Goal: Entertainment & Leisure: Consume media (video, audio)

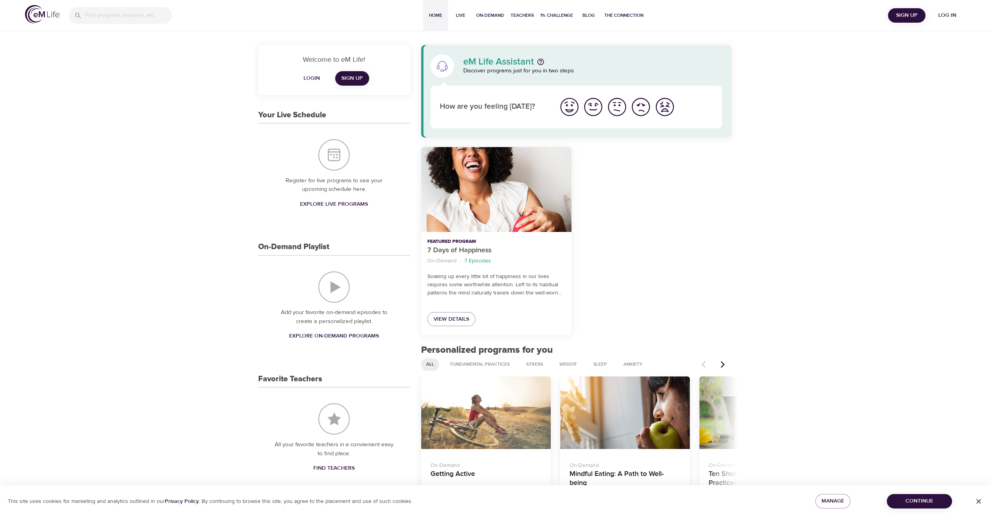
click at [938, 14] on span "Log in" at bounding box center [947, 16] width 31 height 10
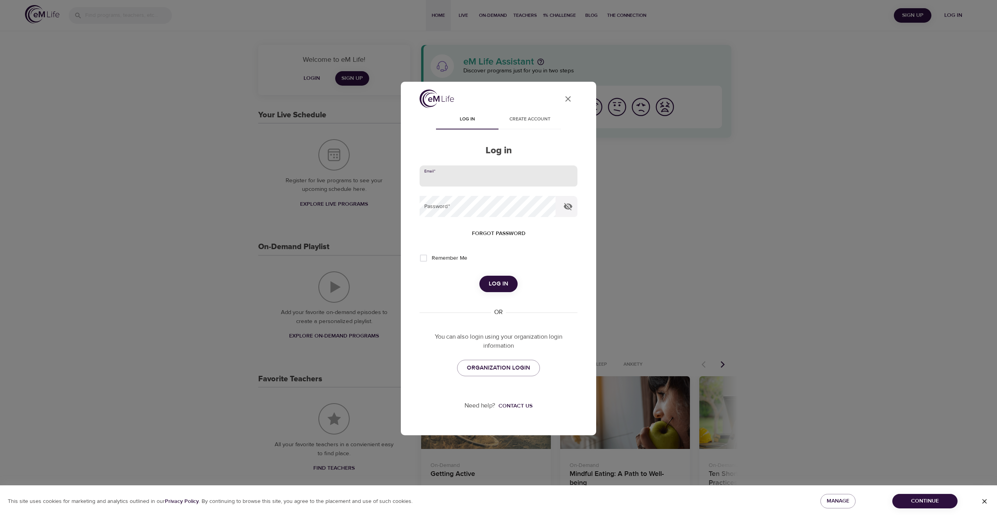
click at [495, 179] on input "email" at bounding box center [499, 175] width 158 height 21
type input "[EMAIL_ADDRESS][DOMAIN_NAME]"
click at [480, 276] on button "Log in" at bounding box center [499, 284] width 38 height 16
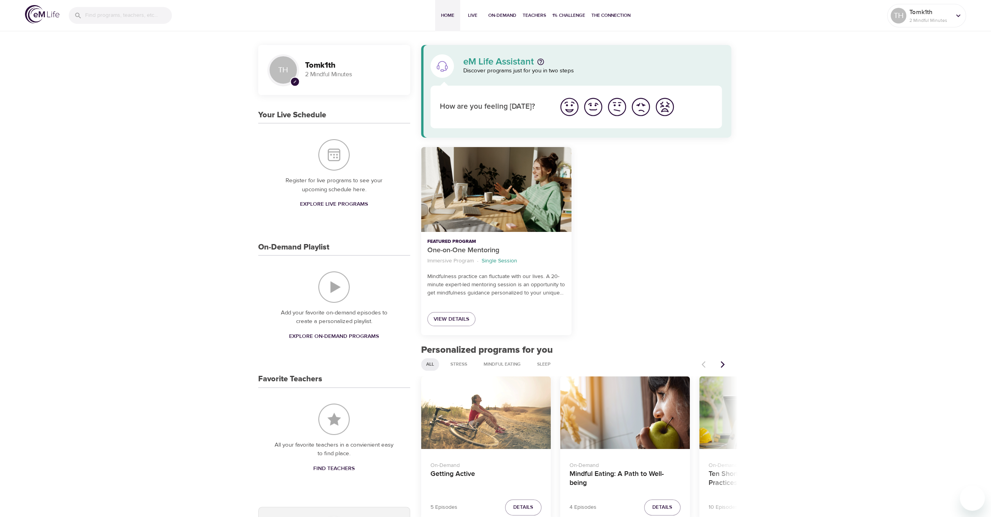
click at [595, 109] on img "I'm feeling good" at bounding box center [593, 106] width 21 height 21
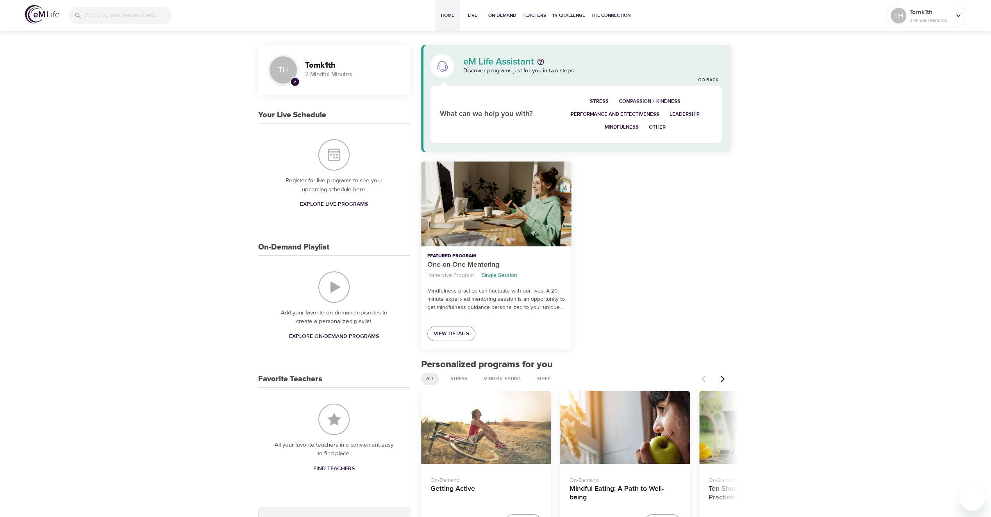
click at [319, 76] on p "2 Mindful Minutes" at bounding box center [353, 74] width 96 height 9
click at [298, 61] on span "TH pencil" at bounding box center [283, 69] width 31 height 31
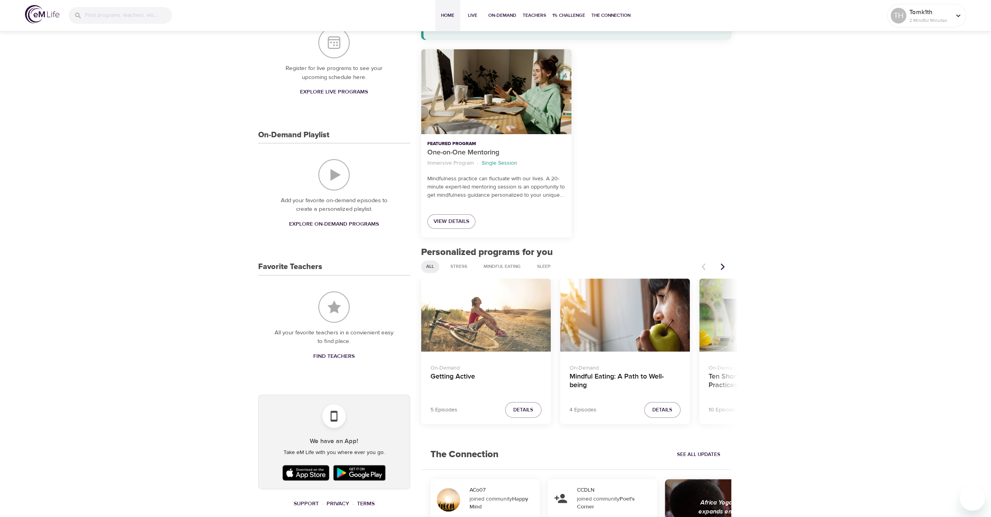
scroll to position [111, 0]
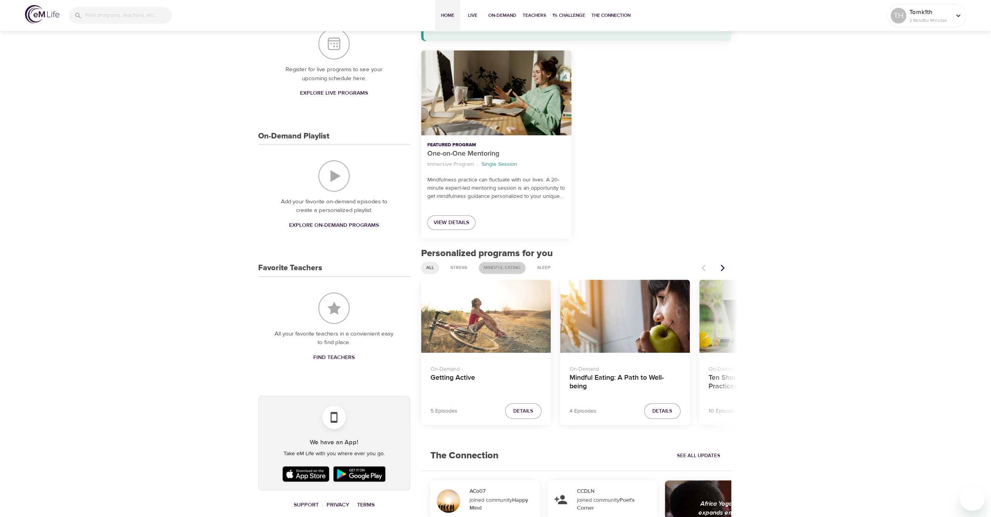
click at [495, 263] on div "Mindful Eating" at bounding box center [502, 267] width 47 height 13
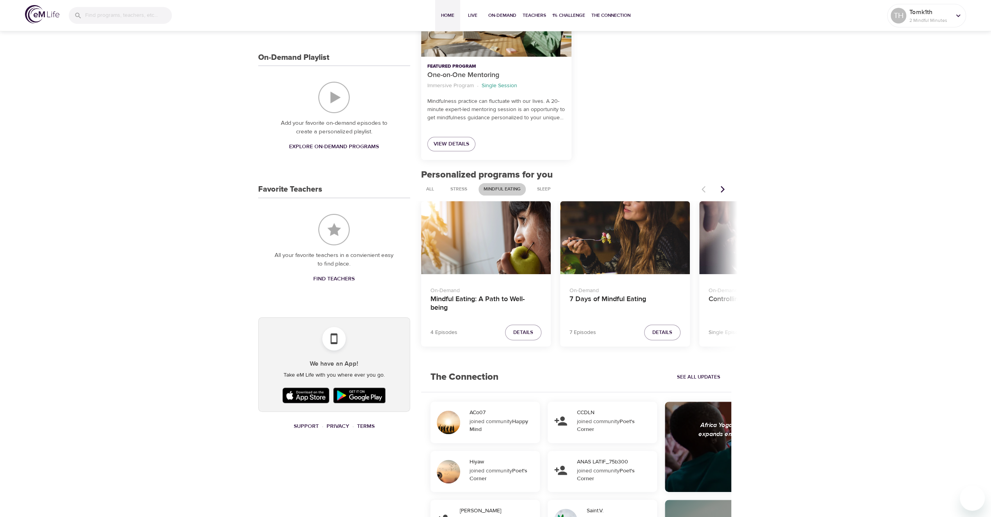
scroll to position [239, 0]
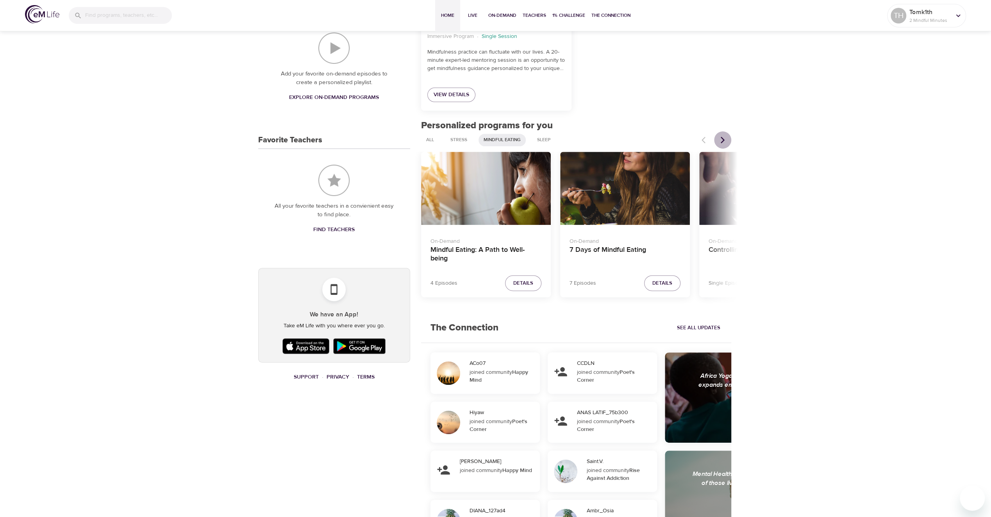
click at [720, 138] on icon "Next items" at bounding box center [723, 140] width 8 height 8
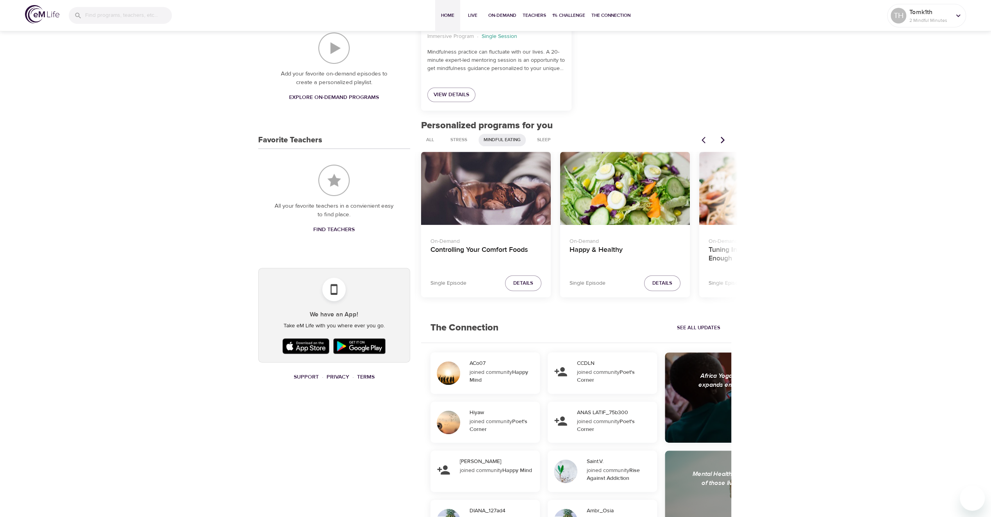
click at [720, 138] on icon "Next items" at bounding box center [723, 140] width 8 height 8
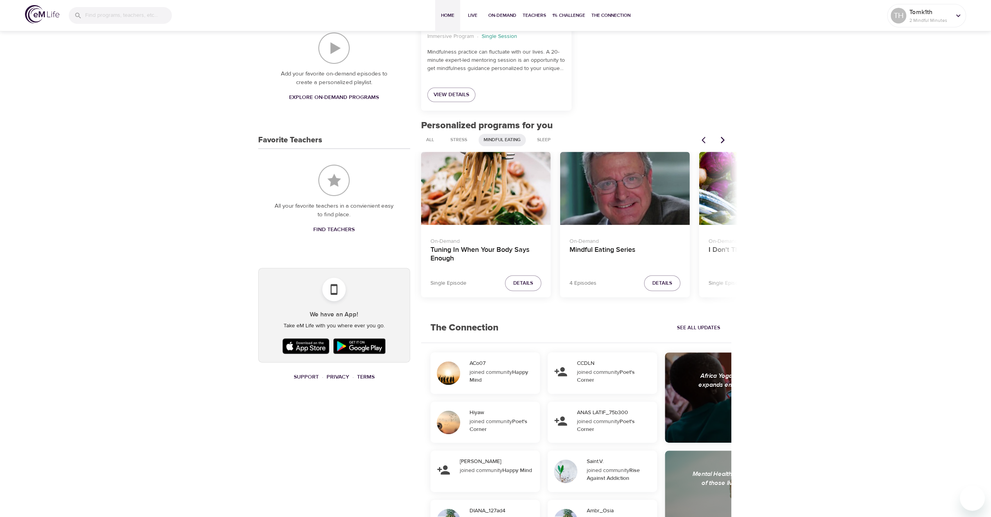
click at [720, 138] on icon "Next items" at bounding box center [723, 140] width 8 height 8
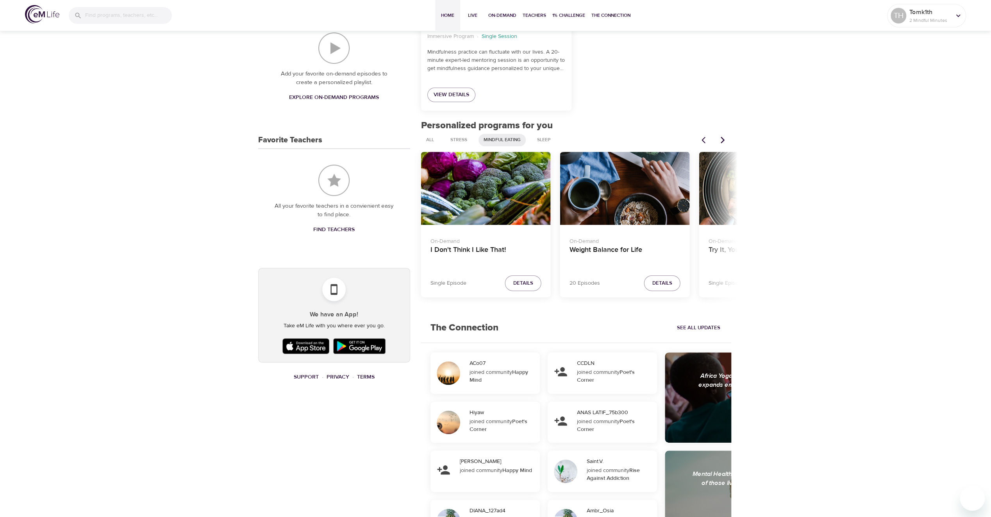
click at [720, 138] on icon "Next items" at bounding box center [723, 140] width 8 height 8
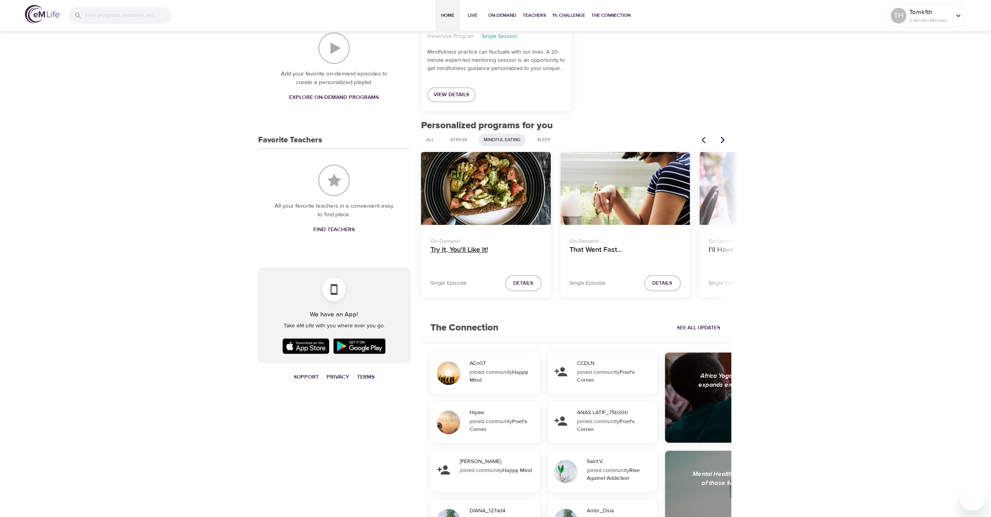
click at [460, 248] on h4 "Try It, You'll Like It!" at bounding box center [486, 254] width 111 height 19
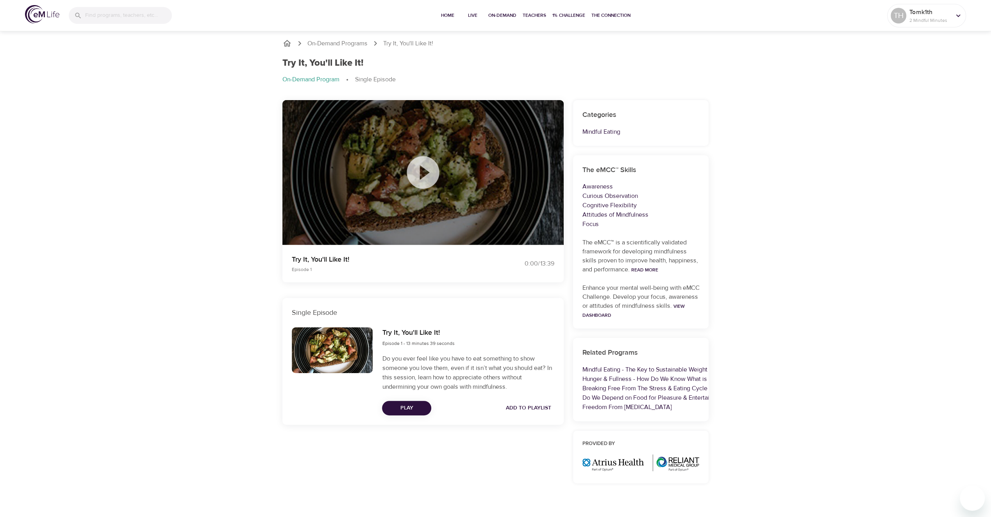
click at [428, 170] on icon at bounding box center [423, 172] width 32 height 32
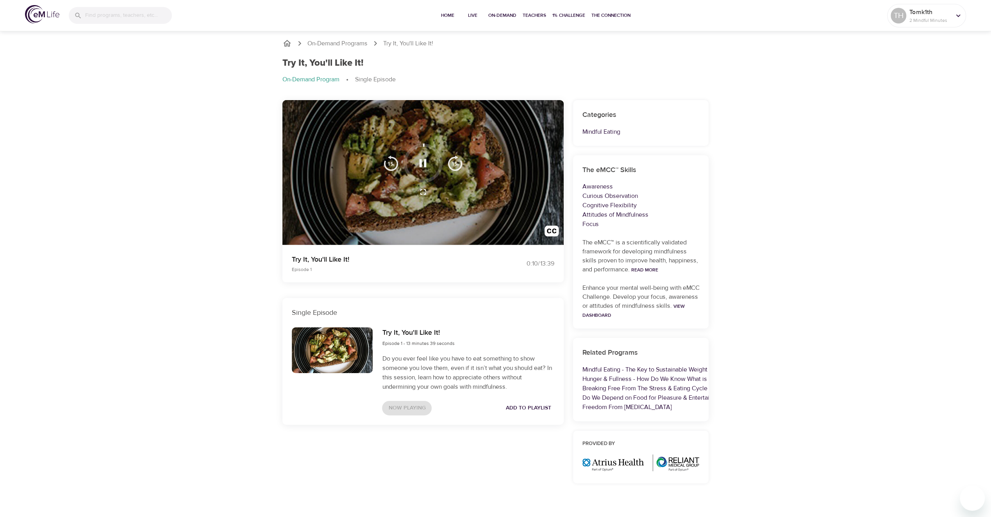
click at [404, 246] on div "Try It, You'll Like It! Episode 1 0:10 / 13:39" at bounding box center [423, 263] width 291 height 47
click at [422, 160] on icon "button" at bounding box center [423, 163] width 14 height 14
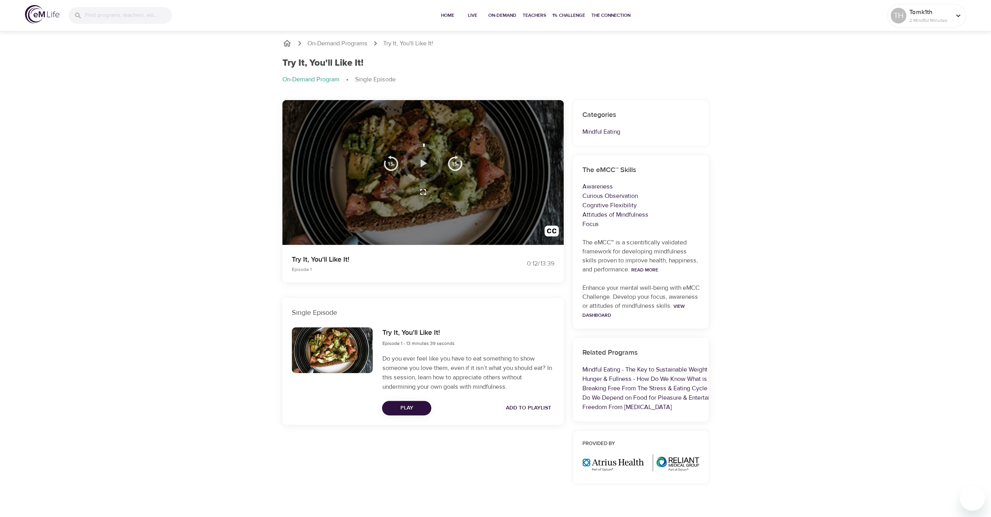
click at [422, 160] on icon "button" at bounding box center [423, 163] width 14 height 14
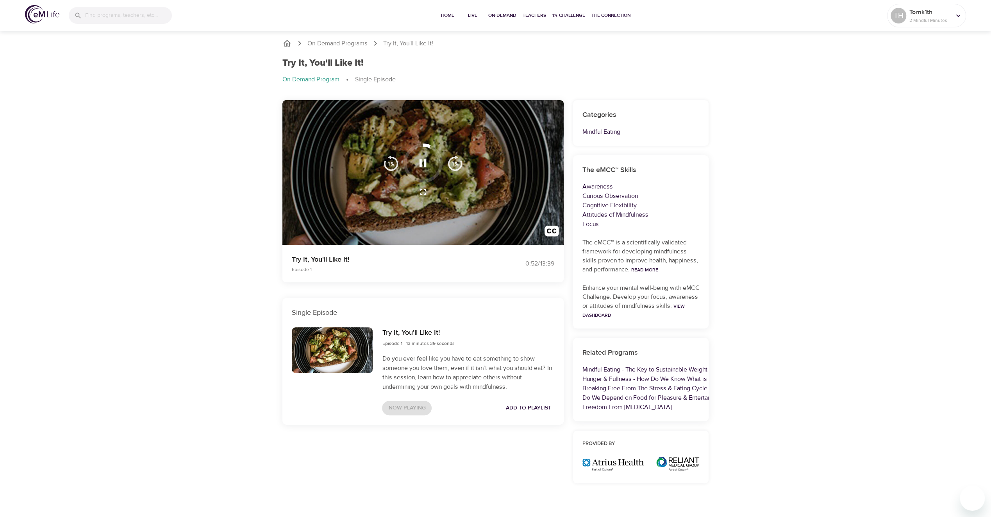
click at [452, 163] on img "button" at bounding box center [455, 163] width 16 height 16
click at [452, 162] on img "button" at bounding box center [455, 163] width 16 height 16
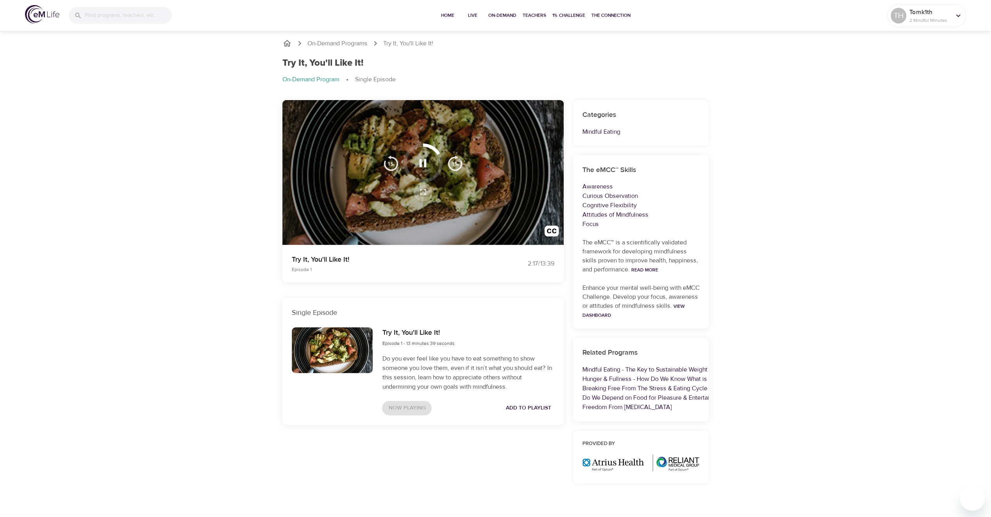
click at [423, 190] on icon "button" at bounding box center [423, 191] width 9 height 9
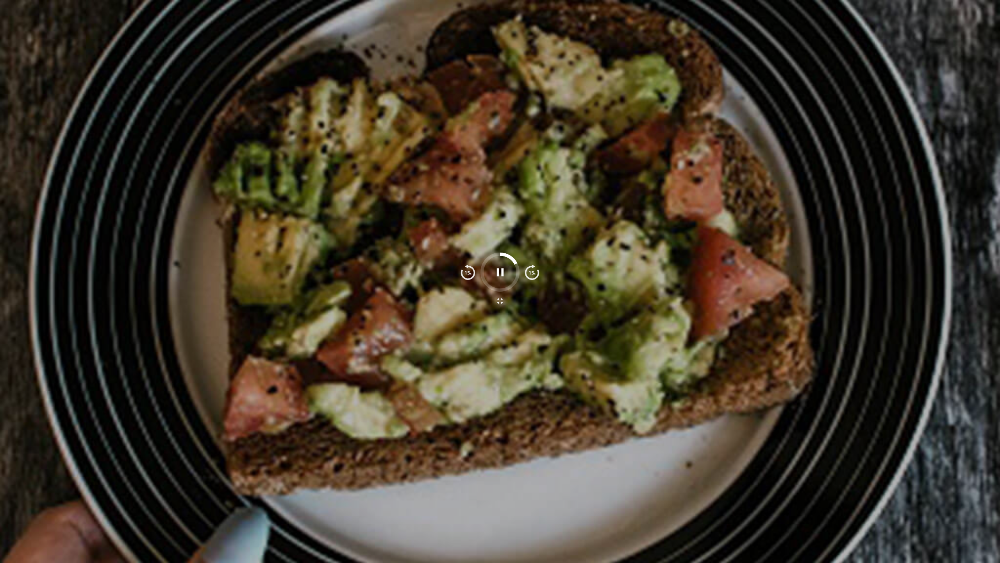
click at [20, 18] on div at bounding box center [500, 281] width 1000 height 563
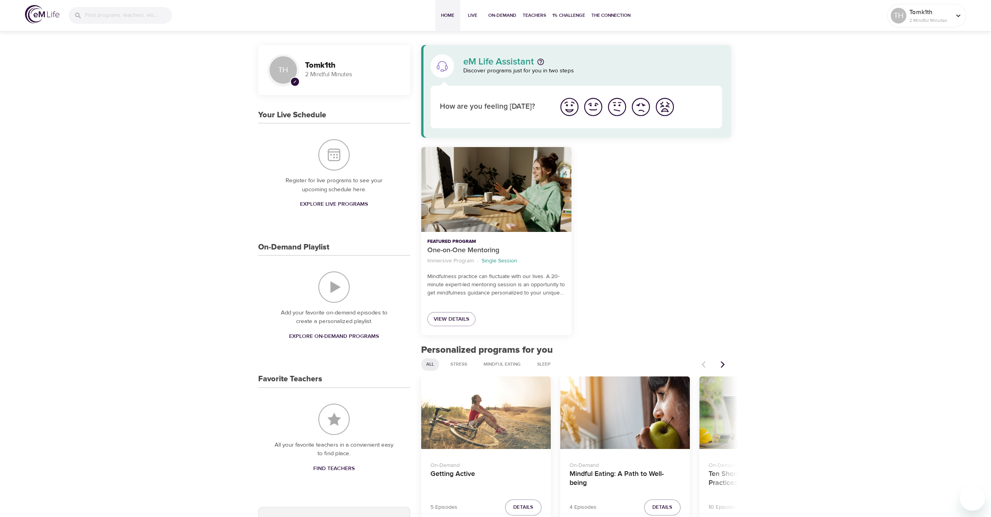
scroll to position [117, 0]
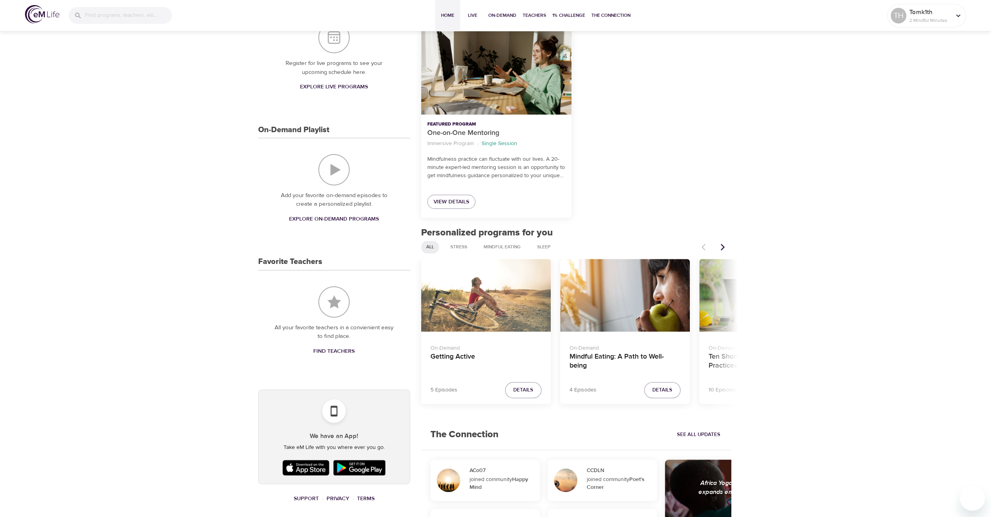
click at [723, 245] on icon "Next items" at bounding box center [723, 246] width 4 height 7
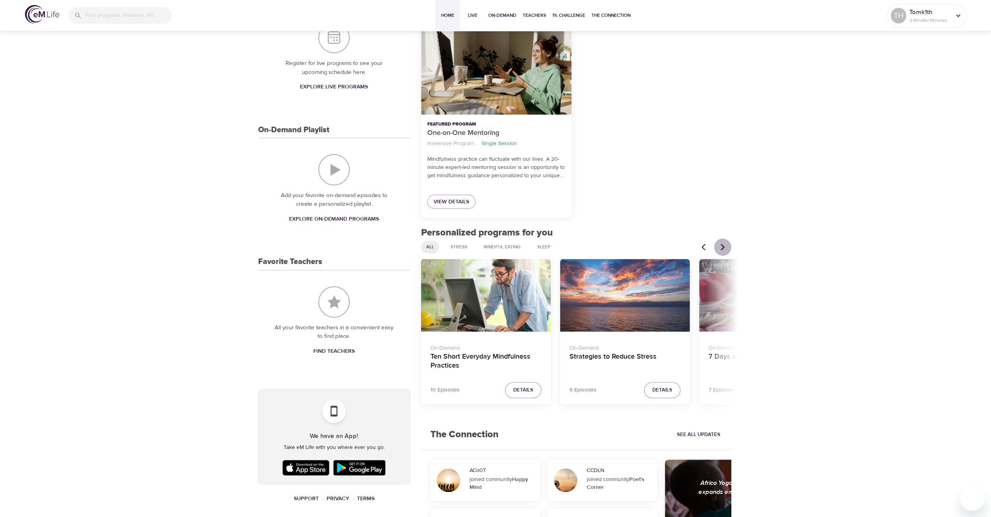
click at [723, 245] on icon "Next items" at bounding box center [723, 246] width 4 height 7
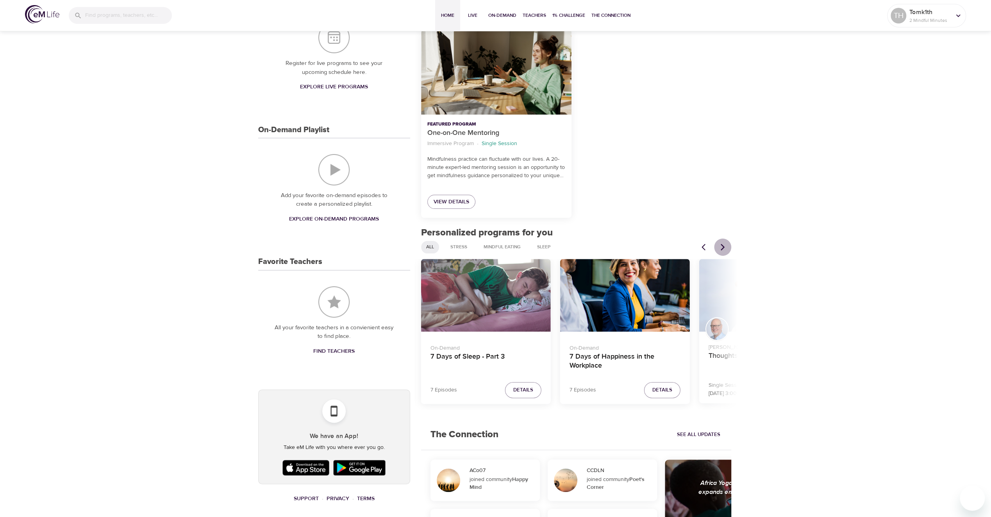
click at [723, 245] on icon "Next items" at bounding box center [723, 246] width 4 height 7
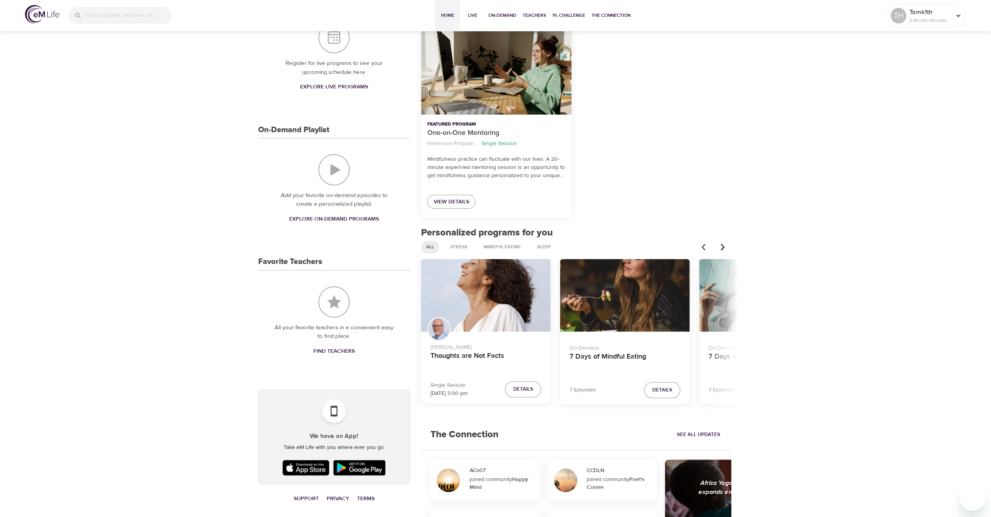
click at [723, 245] on icon "Next items" at bounding box center [723, 246] width 4 height 7
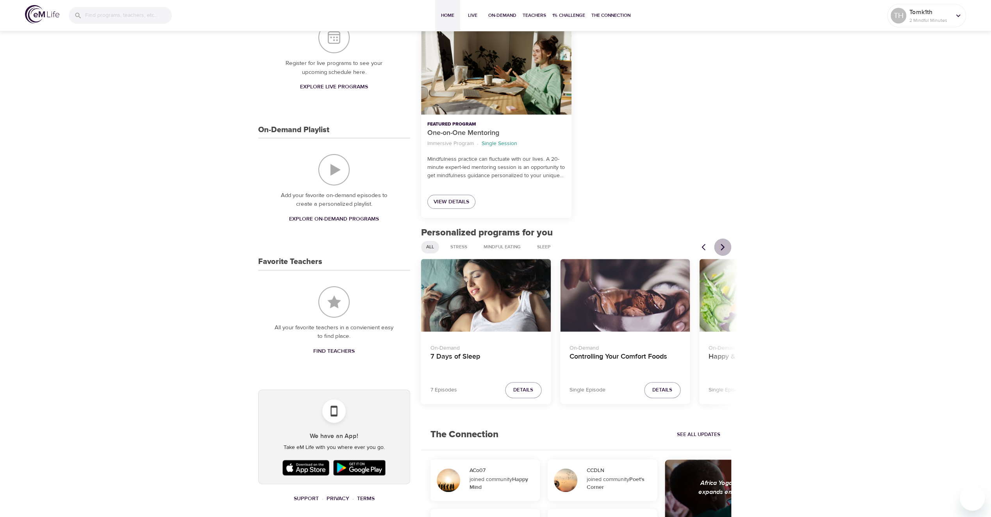
click at [723, 245] on icon "Next items" at bounding box center [723, 246] width 4 height 7
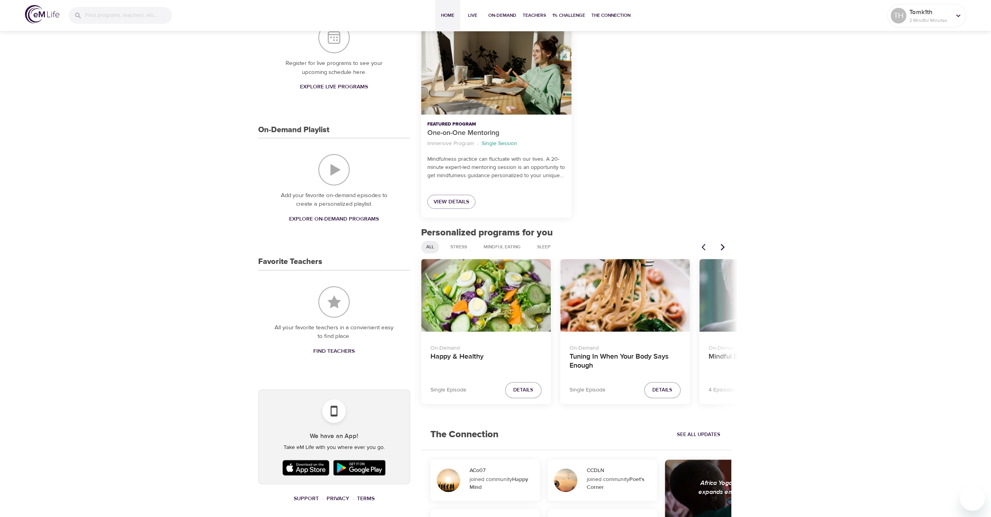
click at [723, 245] on icon "Next items" at bounding box center [723, 246] width 4 height 7
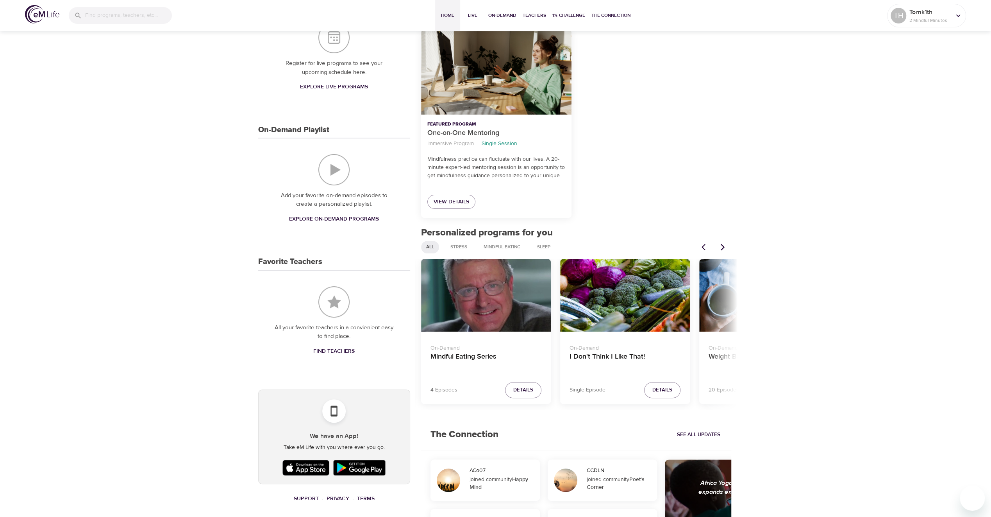
click at [723, 245] on icon "Next items" at bounding box center [723, 246] width 4 height 7
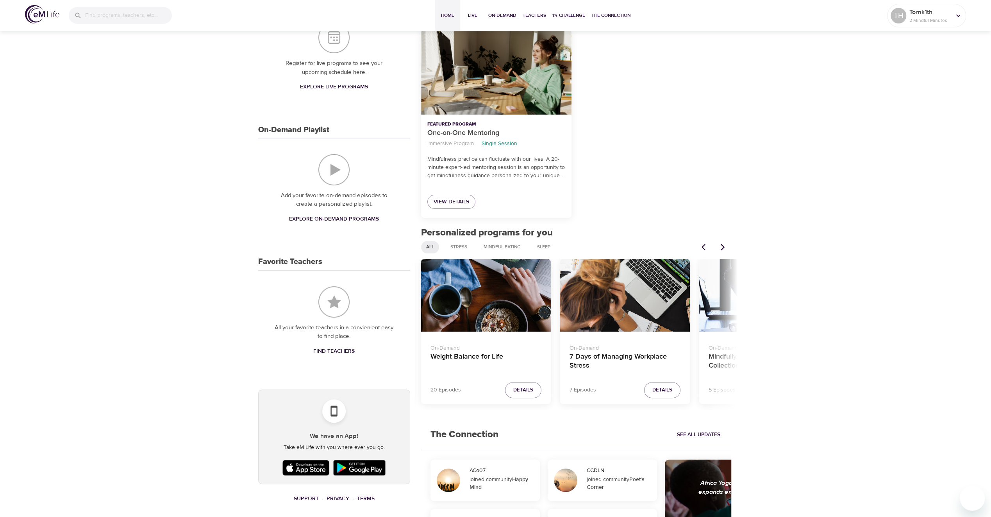
click at [723, 245] on icon "Next items" at bounding box center [723, 246] width 4 height 7
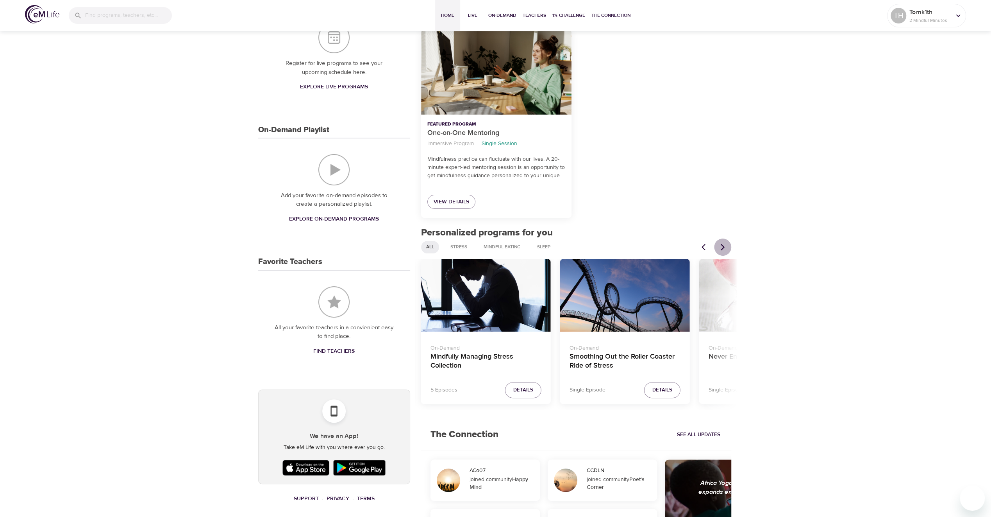
click at [723, 245] on icon "Next items" at bounding box center [723, 246] width 4 height 7
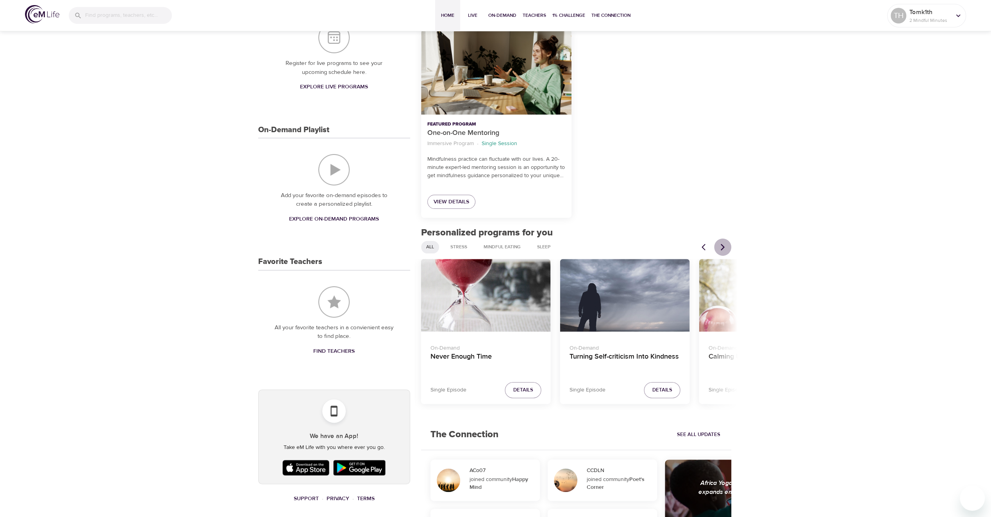
click at [723, 245] on icon "Next items" at bounding box center [723, 246] width 4 height 7
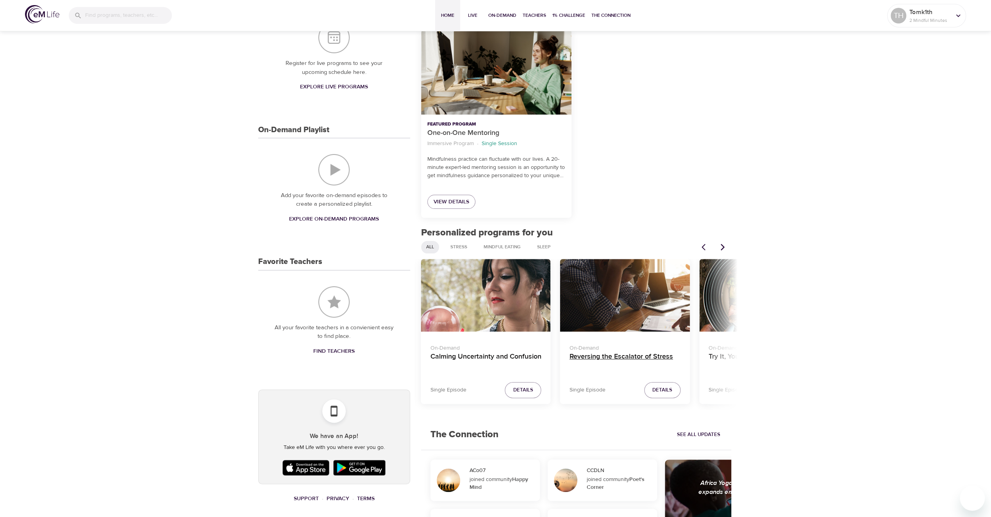
click at [604, 359] on h4 "Reversing the Escalator of Stress" at bounding box center [625, 361] width 111 height 19
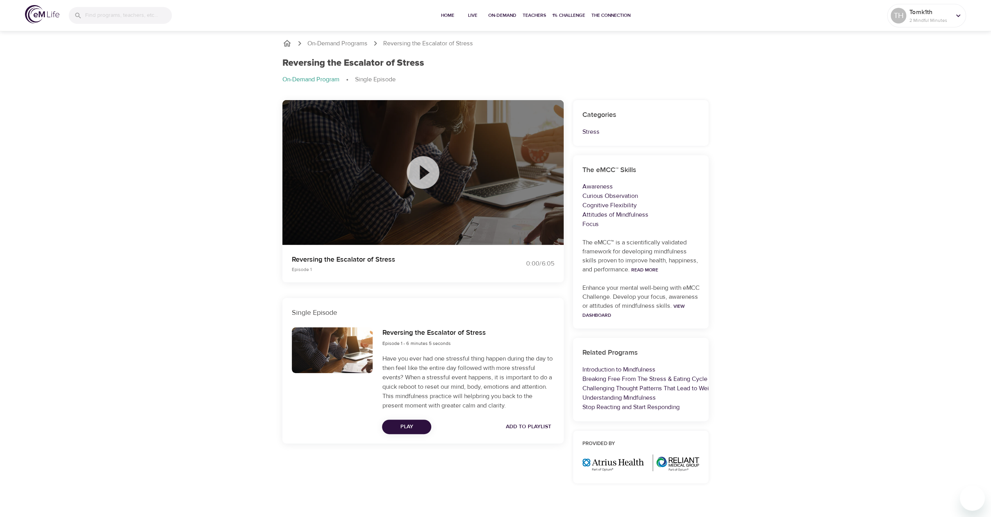
click at [424, 171] on icon at bounding box center [423, 172] width 39 height 39
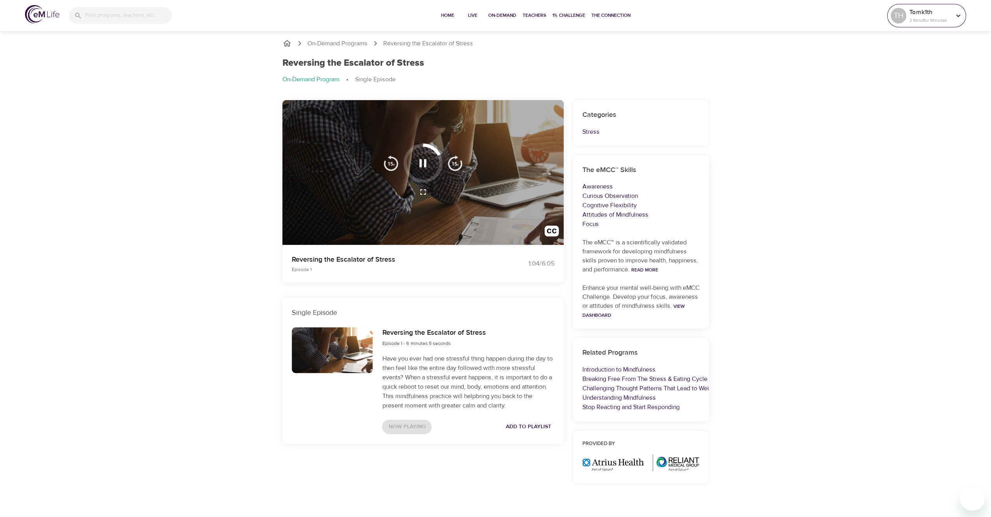
click at [926, 18] on p "2 Mindful Minutes" at bounding box center [930, 20] width 41 height 7
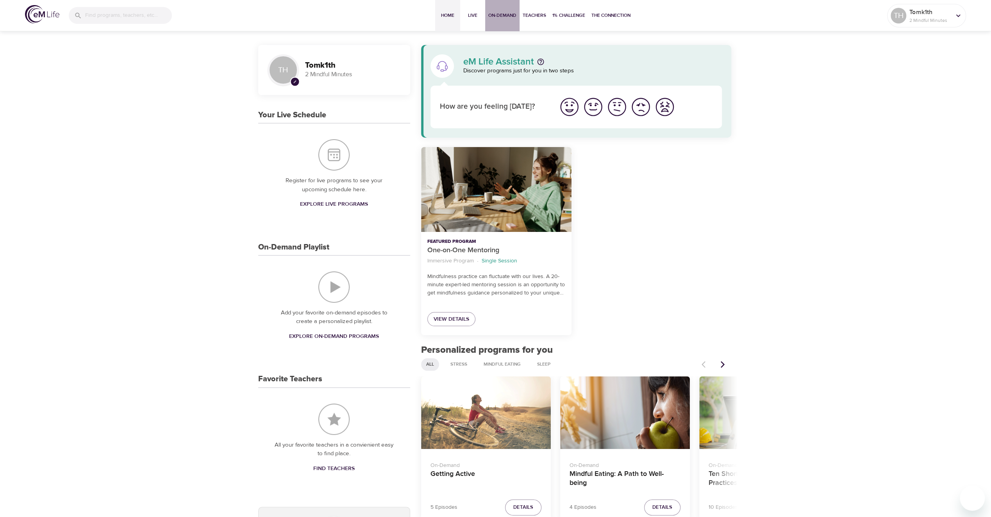
click at [503, 14] on span "On-Demand" at bounding box center [503, 15] width 28 height 8
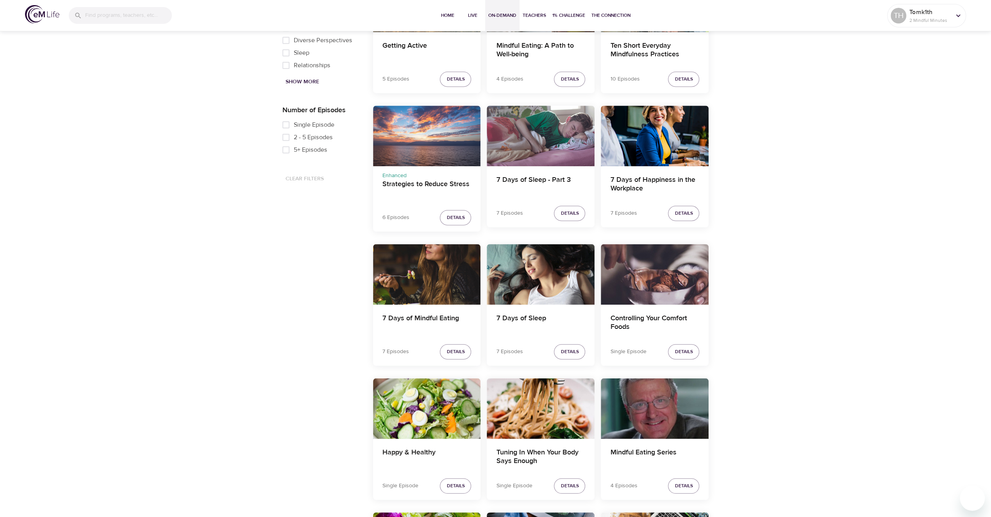
scroll to position [537, 0]
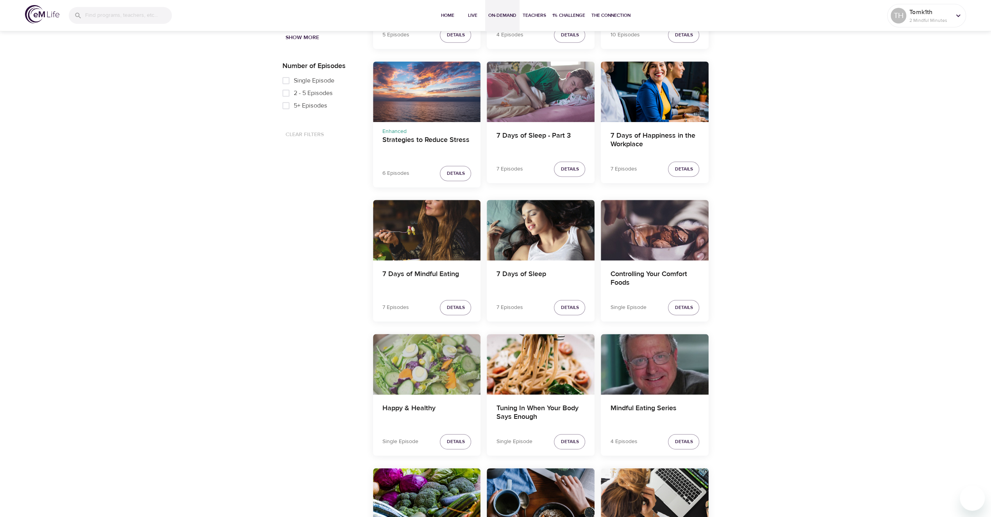
click at [446, 350] on div "Happy & Healthy" at bounding box center [427, 364] width 108 height 61
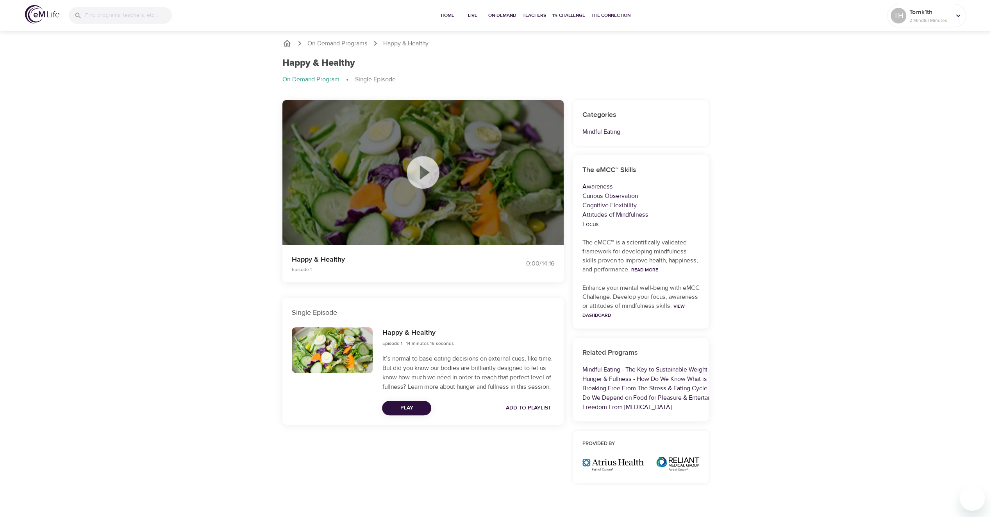
click at [424, 170] on icon at bounding box center [423, 172] width 39 height 39
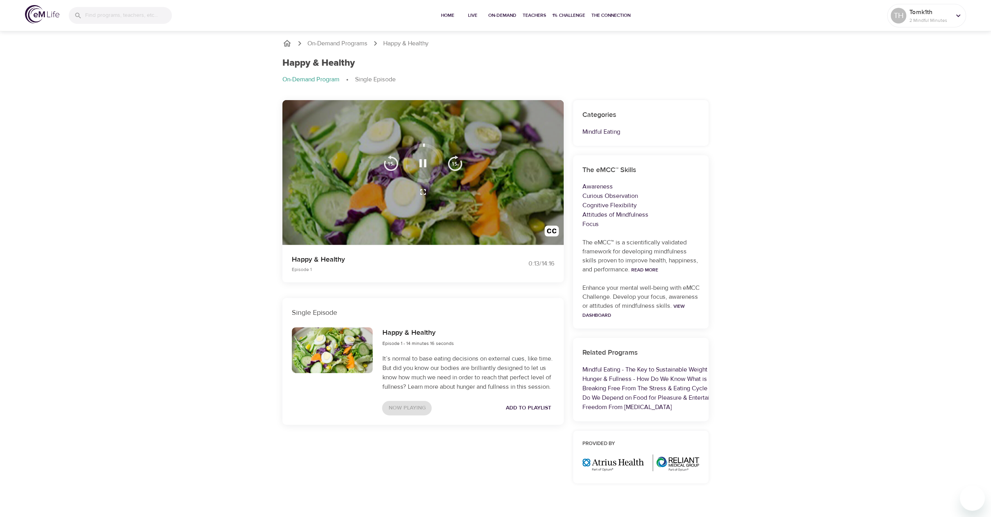
click at [232, 313] on div "On-Demand Programs Happy & Healthy Happy & Healthy On-Demand Program Single Epi…" at bounding box center [495, 280] width 991 height 502
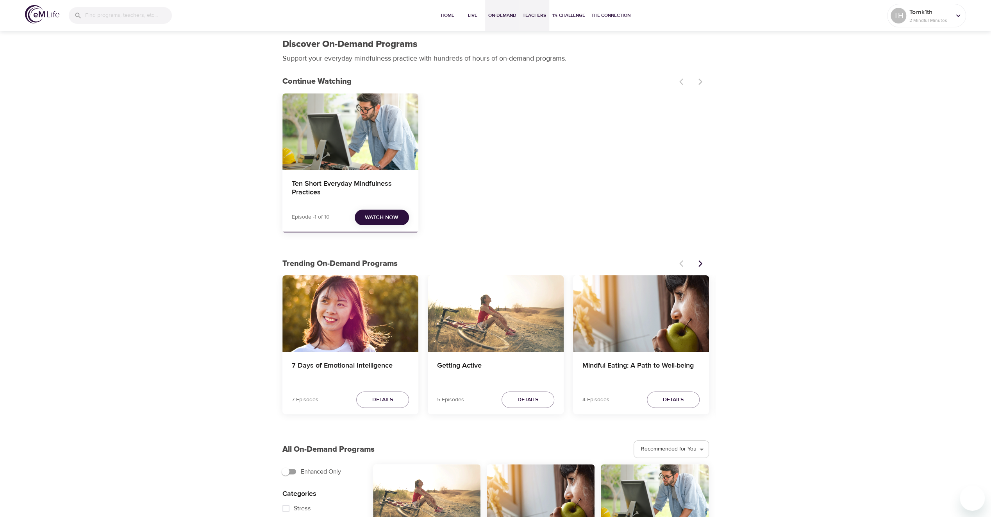
click at [535, 17] on span "Teachers" at bounding box center [534, 15] width 23 height 8
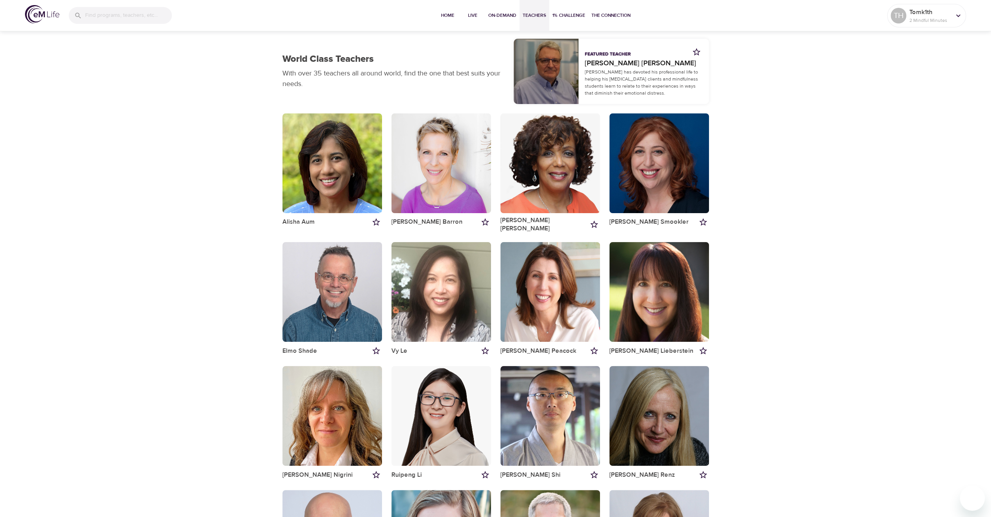
click at [550, 69] on div "button" at bounding box center [546, 71] width 65 height 65
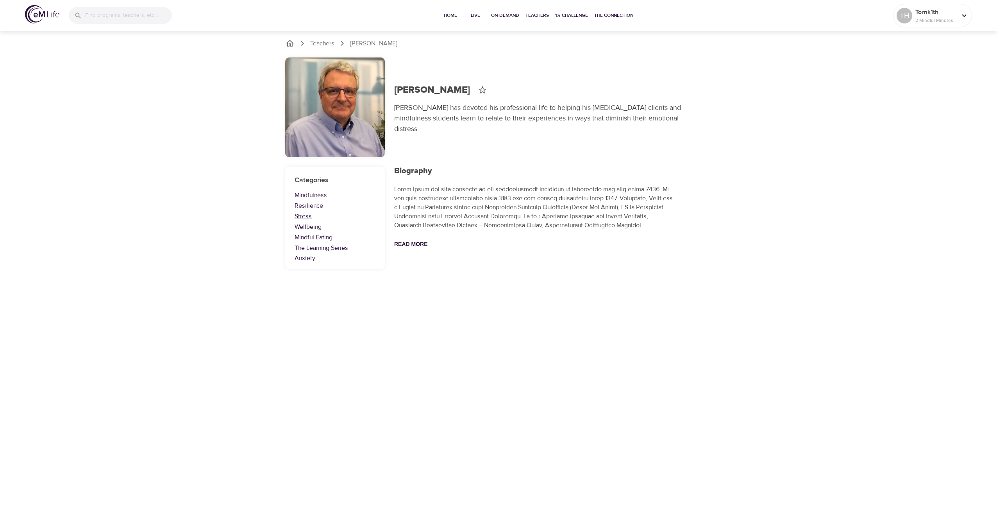
click at [306, 216] on link "Stress" at bounding box center [335, 216] width 81 height 9
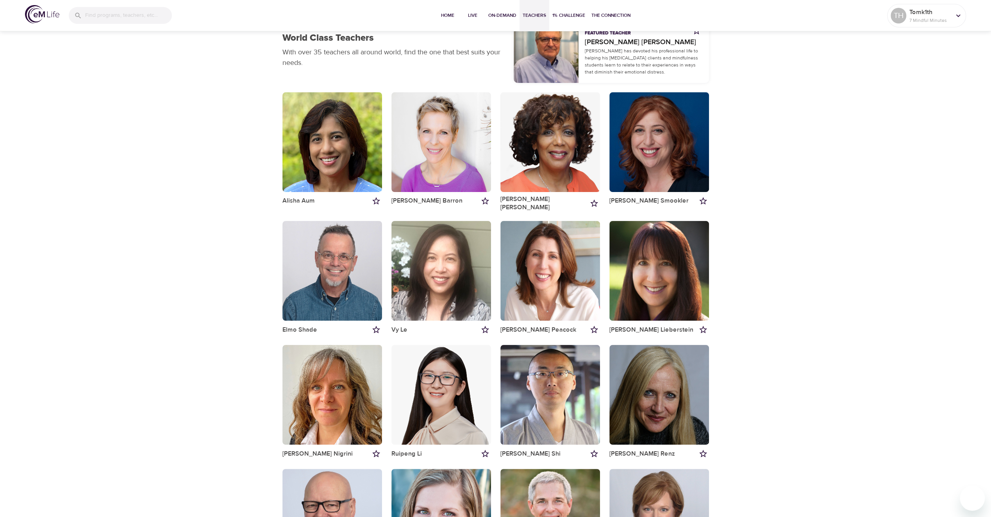
scroll to position [5, 0]
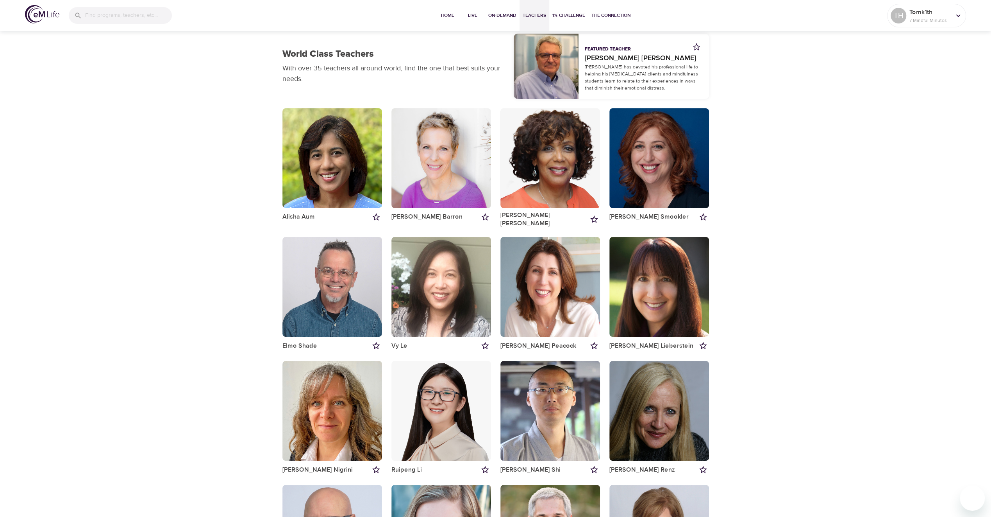
click at [544, 68] on div "button" at bounding box center [546, 66] width 65 height 65
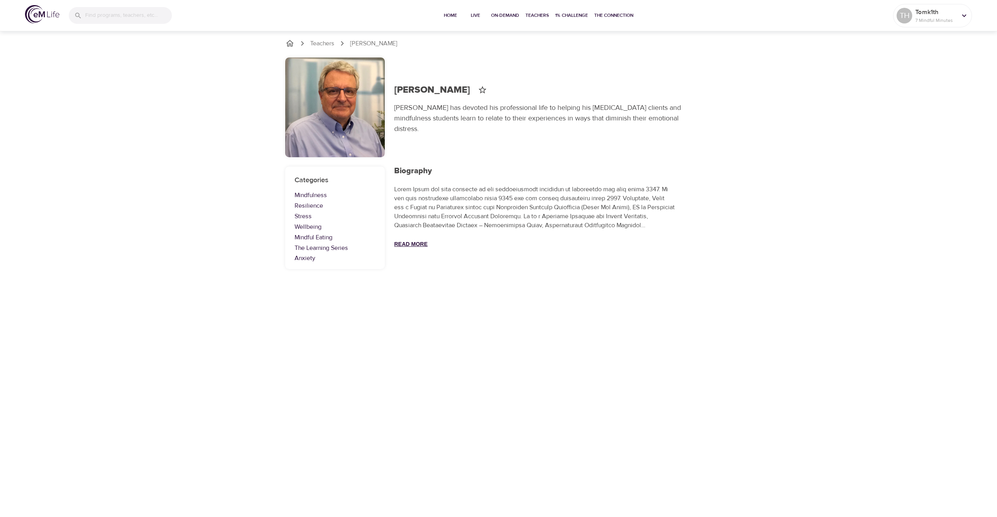
click at [413, 244] on button "Read More" at bounding box center [411, 244] width 34 height 6
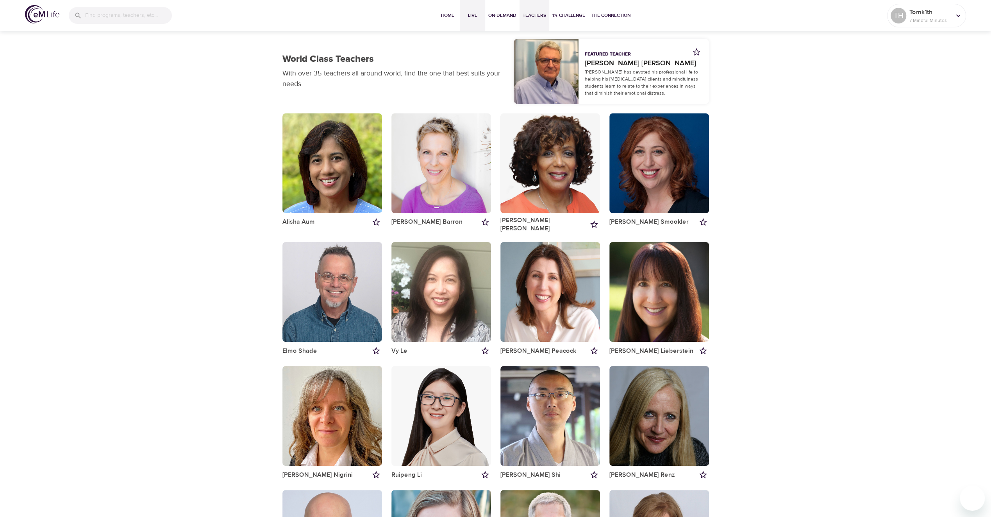
click at [475, 18] on span "Live" at bounding box center [472, 15] width 19 height 8
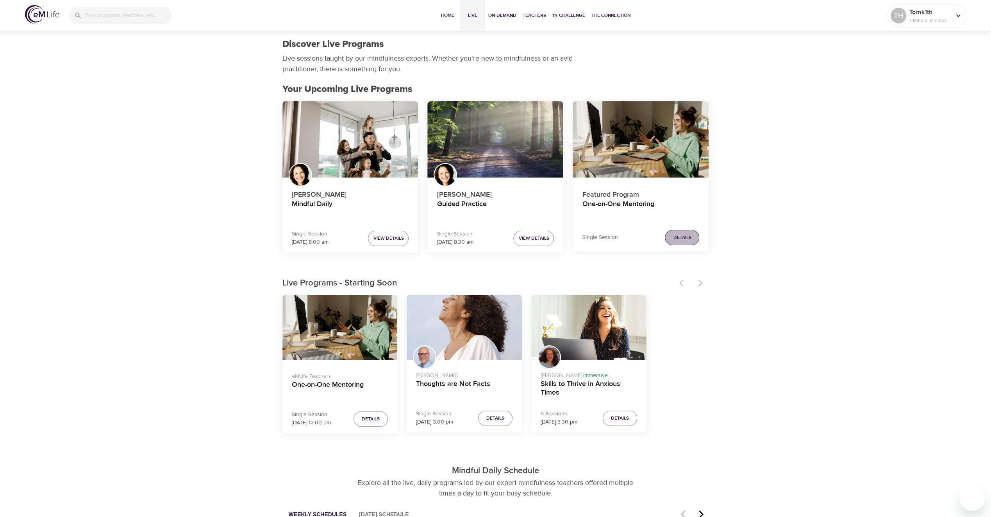
click at [691, 237] on span "Details" at bounding box center [682, 237] width 18 height 8
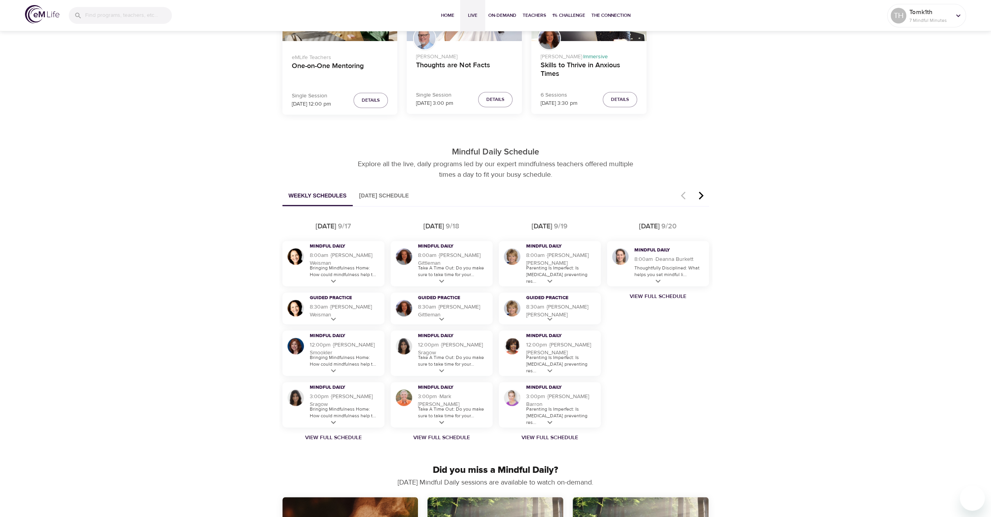
scroll to position [357, 0]
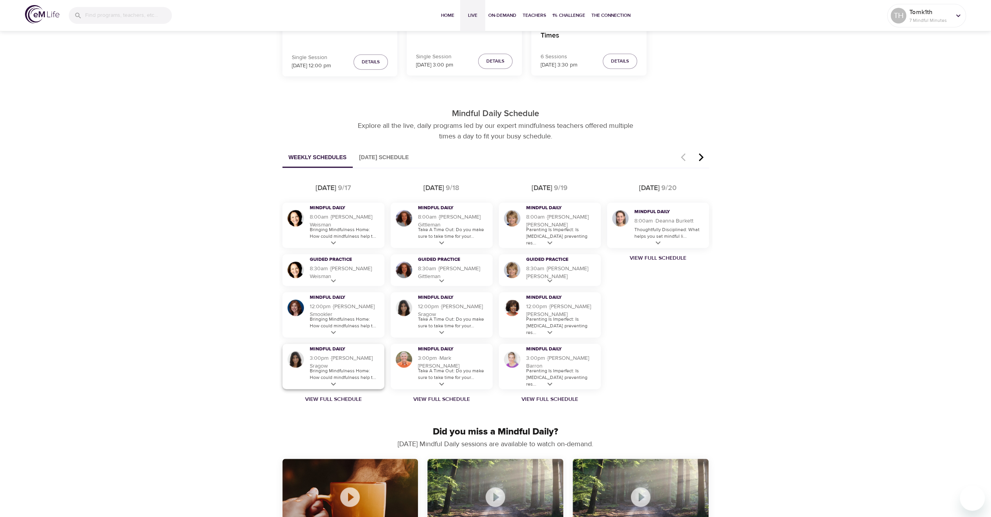
click at [335, 381] on icon at bounding box center [334, 384] width 10 height 10
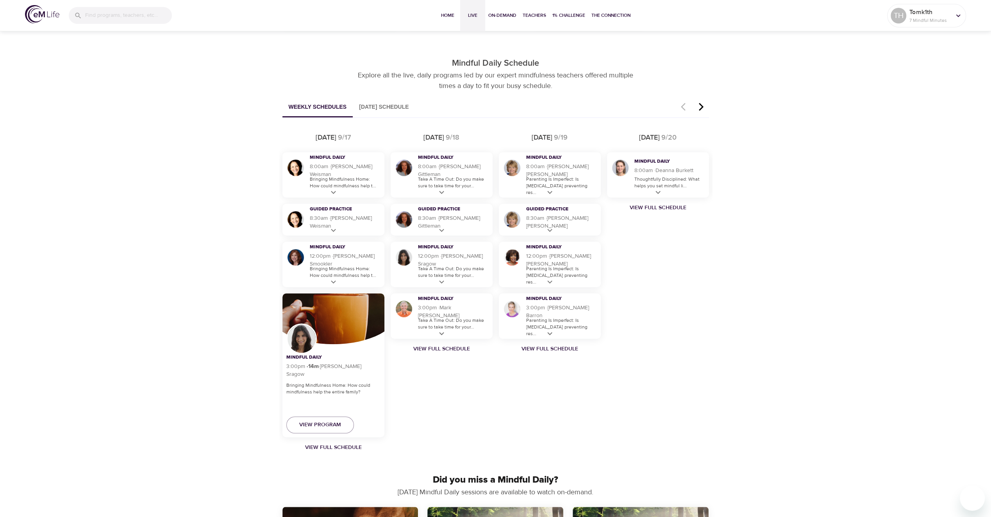
scroll to position [435, 0]
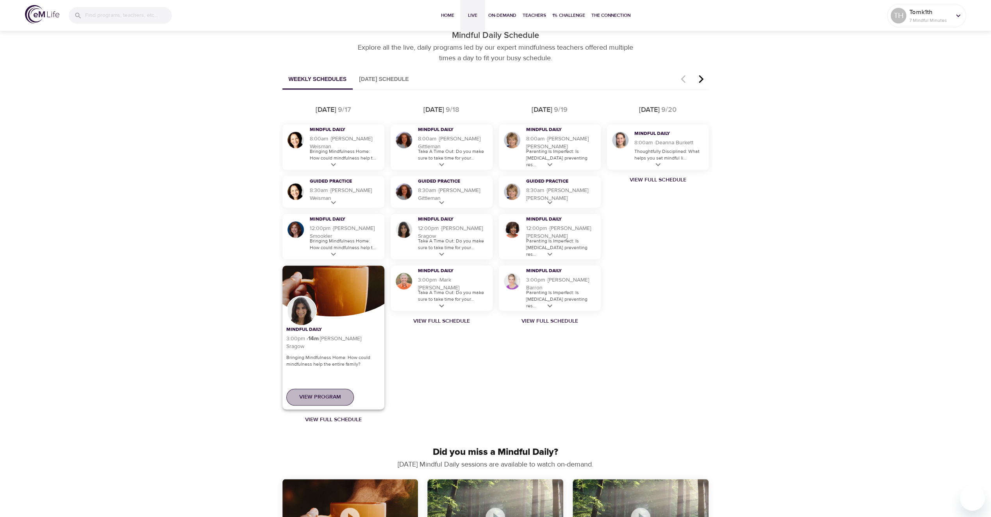
click at [318, 392] on span "View Program" at bounding box center [320, 397] width 42 height 10
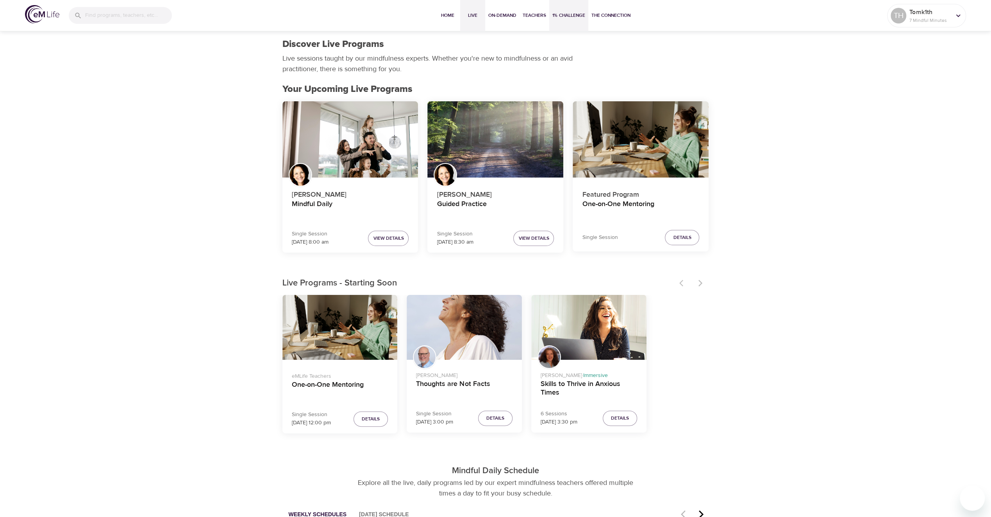
click at [565, 16] on span "1% Challenge" at bounding box center [569, 15] width 33 height 8
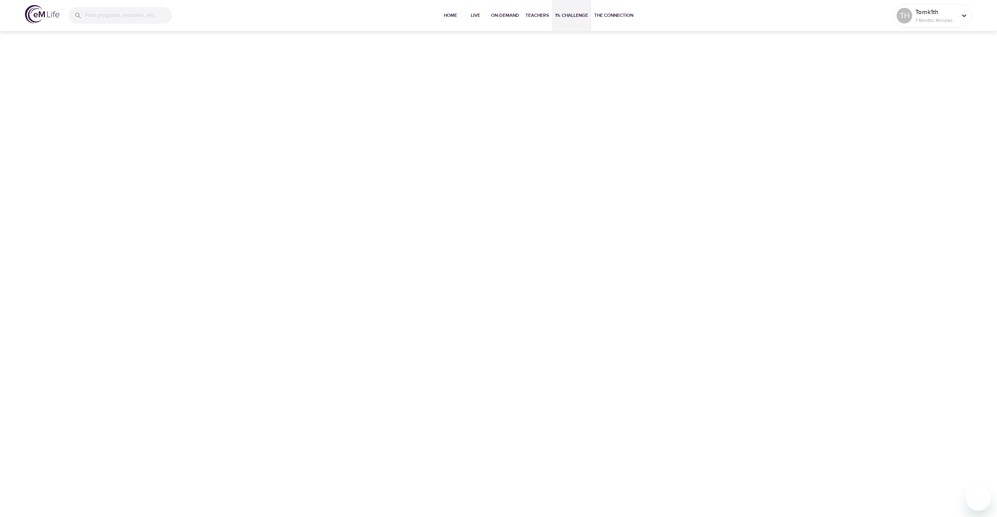
click at [565, 16] on span "1% Challenge" at bounding box center [571, 15] width 33 height 8
click at [620, 15] on span "The Connection" at bounding box center [613, 15] width 39 height 8
click at [451, 16] on span "Home" at bounding box center [450, 15] width 19 height 8
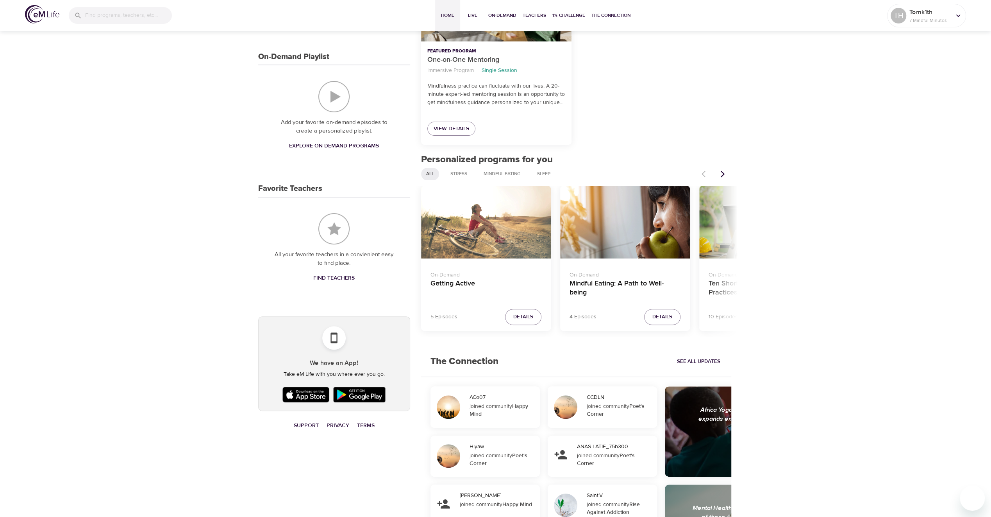
scroll to position [191, 0]
click at [525, 315] on span "Details" at bounding box center [524, 316] width 20 height 9
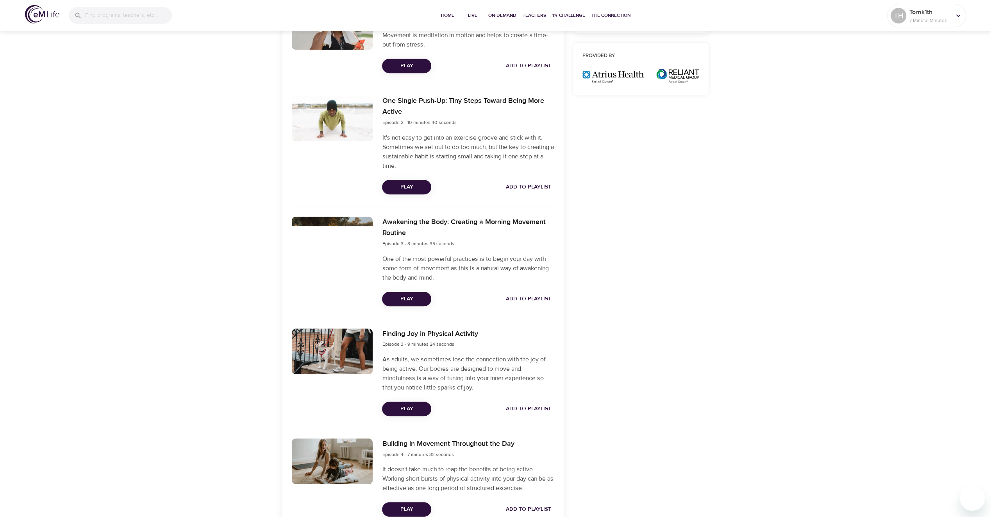
scroll to position [371, 0]
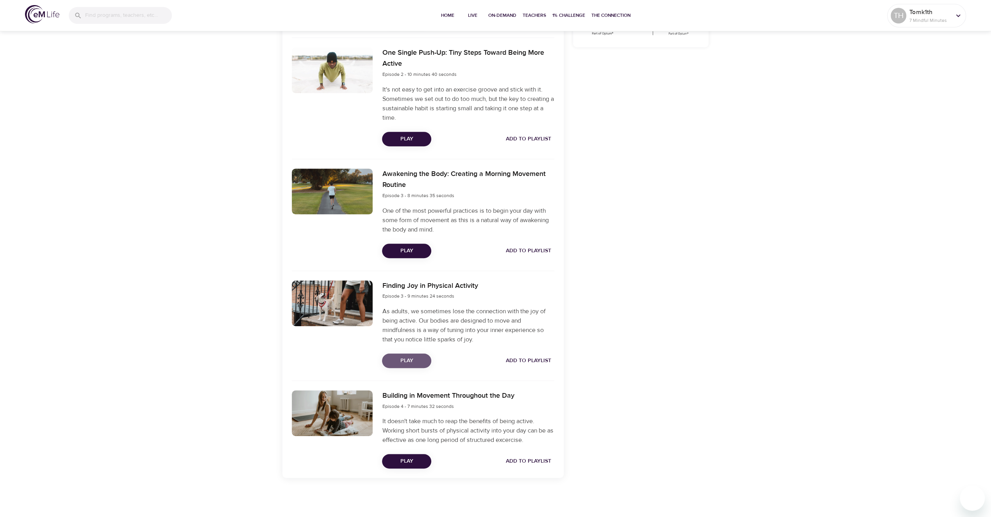
click at [413, 358] on span "Play" at bounding box center [406, 361] width 37 height 10
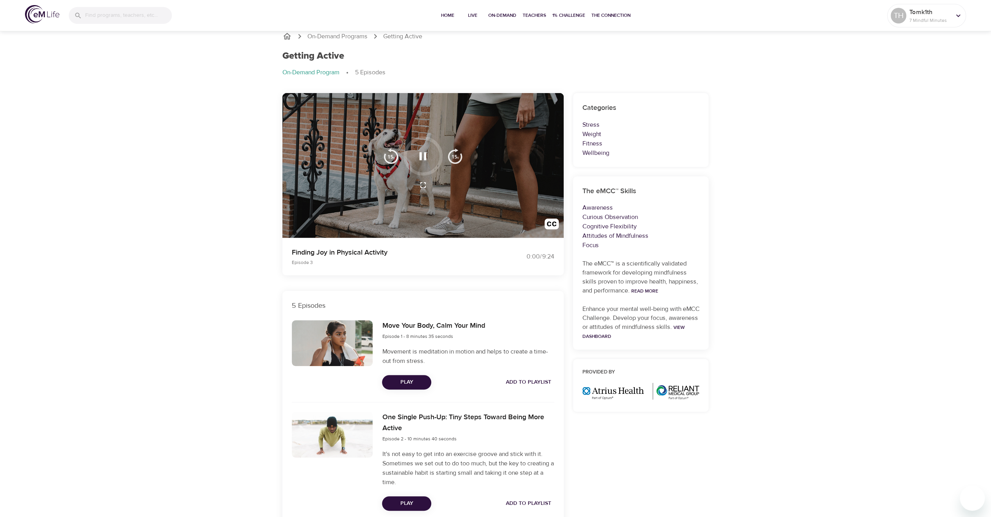
scroll to position [0, 0]
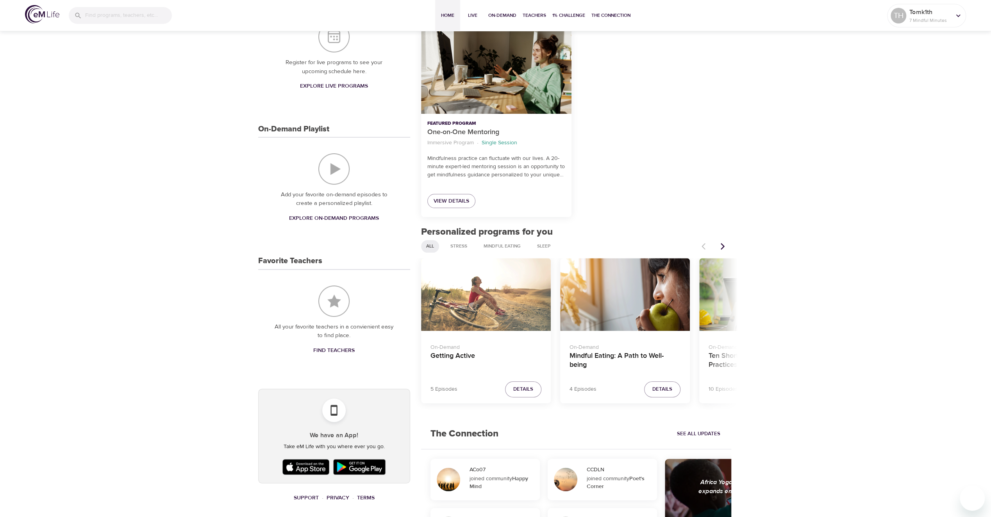
scroll to position [119, 0]
click at [932, 16] on p "Tomk1th" at bounding box center [930, 11] width 41 height 9
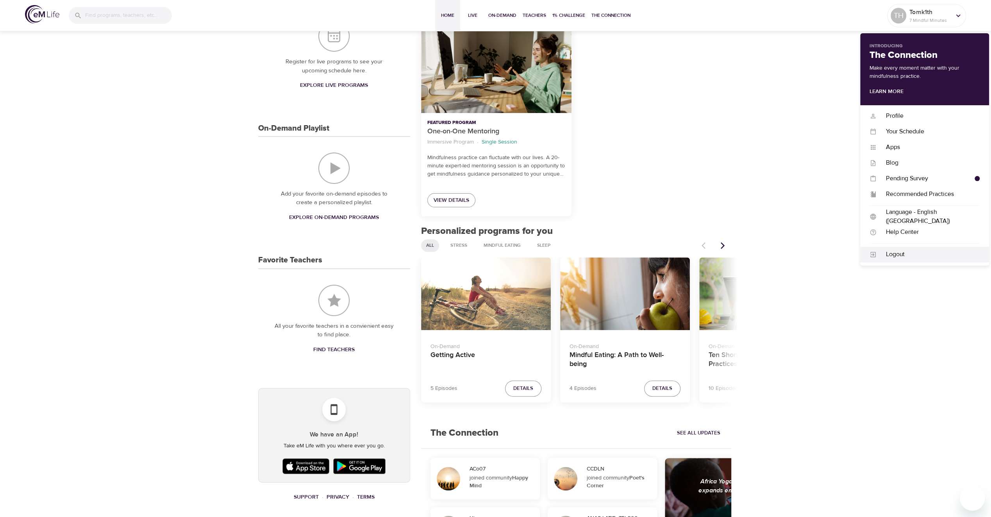
click at [918, 258] on div "Logout" at bounding box center [928, 254] width 103 height 9
